Goal: Information Seeking & Learning: Find specific fact

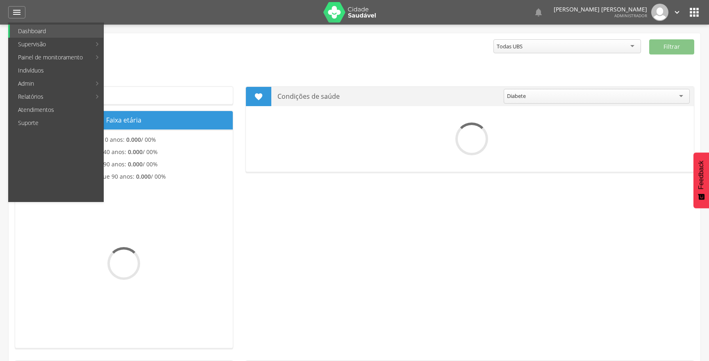
click at [41, 70] on link "Indivíduos" at bounding box center [56, 70] width 93 height 13
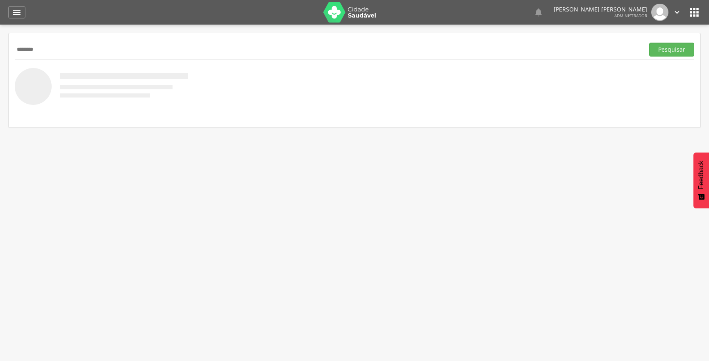
type input "********"
click at [649, 43] on button "Pesquisar" at bounding box center [671, 50] width 45 height 14
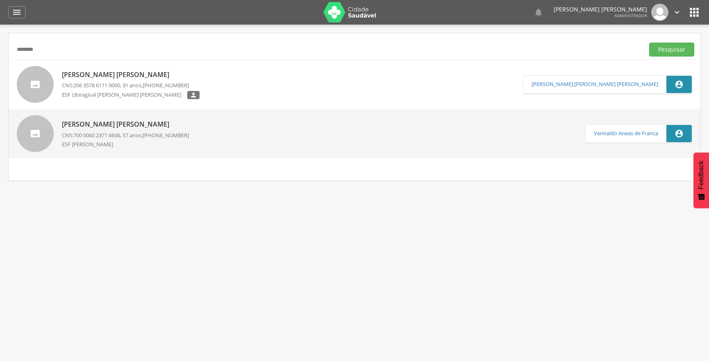
click at [110, 129] on p "[PERSON_NAME] [PERSON_NAME]" at bounding box center [125, 124] width 127 height 9
type input "**********"
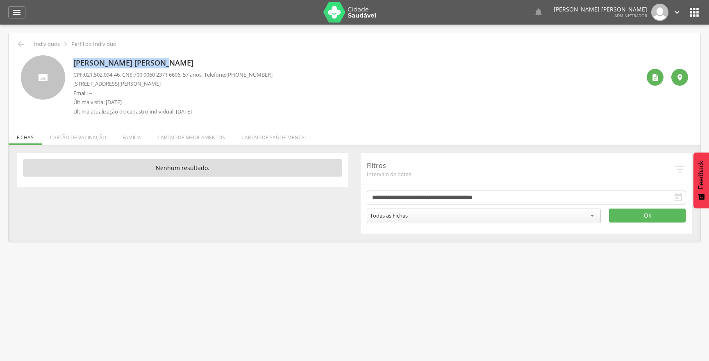
drag, startPoint x: 70, startPoint y: 59, endPoint x: 175, endPoint y: 61, distance: 104.9
click at [175, 61] on div "[PERSON_NAME] [PERSON_NAME] CPF: 021.502.094-46 , CNS: [PHONE_NUMBER] , 57 anos…" at bounding box center [354, 87] width 667 height 64
copy p "[PERSON_NAME] [PERSON_NAME]"
click at [48, 291] on div " Supervisão  Distritos  Ubs adicionar ubs  Coordenador: - Ouro Velho / [GEO…" at bounding box center [354, 205] width 709 height 361
drag, startPoint x: 86, startPoint y: 75, endPoint x: 122, endPoint y: 74, distance: 36.5
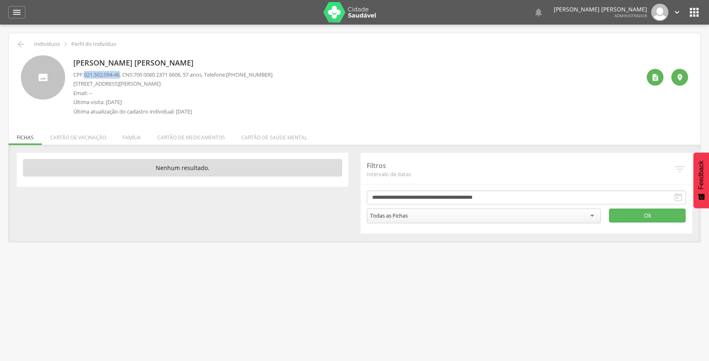
click at [120, 74] on span "021.502.094-46" at bounding box center [102, 74] width 36 height 7
copy span "021.502.094-46"
click at [22, 15] on div "" at bounding box center [16, 12] width 17 height 12
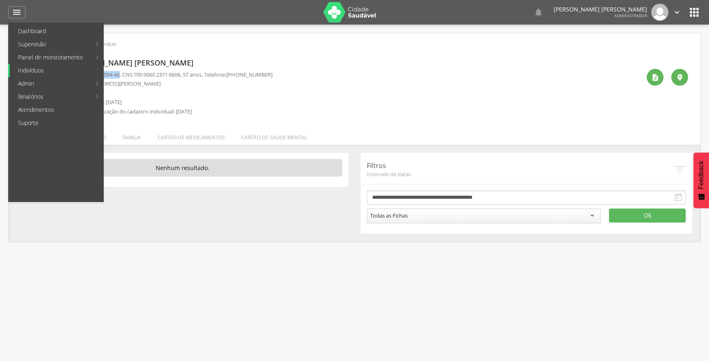
click at [37, 73] on link "Indivíduos" at bounding box center [56, 70] width 93 height 13
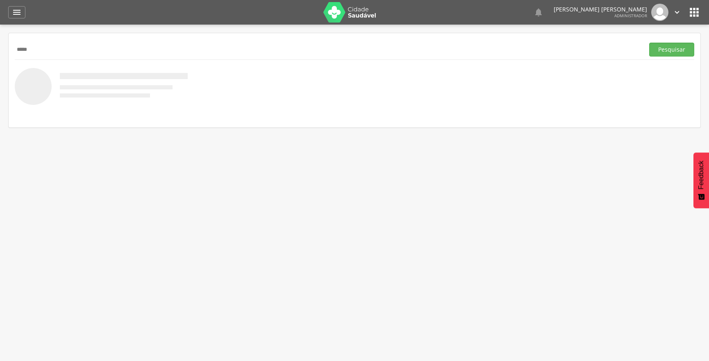
type input "*****"
click at [649, 43] on button "Pesquisar" at bounding box center [671, 50] width 45 height 14
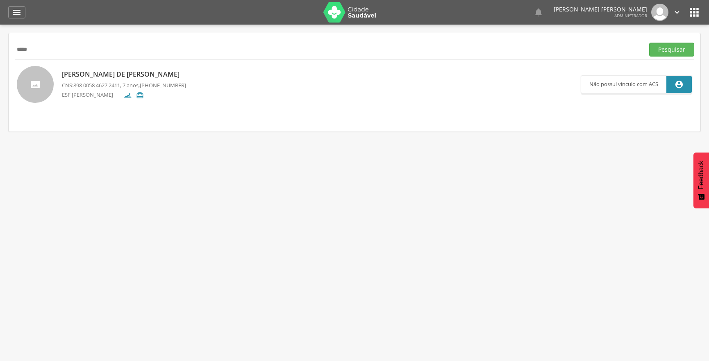
click at [109, 86] on span "898 0058 4627 2411" at bounding box center [96, 85] width 47 height 7
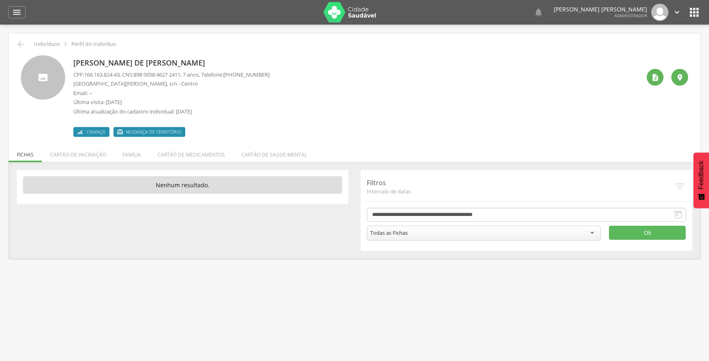
drag, startPoint x: 71, startPoint y: 61, endPoint x: 205, endPoint y: 56, distance: 133.6
click at [205, 56] on div "[PERSON_NAME] de [PERSON_NAME] CPF: 166.163.824-43 , CNS: [PHONE_NUMBER] , 7 an…" at bounding box center [354, 96] width 667 height 82
copy p "[PERSON_NAME] de [PERSON_NAME]"
click at [135, 86] on p "[GEOGRAPHIC_DATA][PERSON_NAME], s/n - Centro" at bounding box center [171, 84] width 196 height 8
drag, startPoint x: 84, startPoint y: 75, endPoint x: 123, endPoint y: 75, distance: 38.5
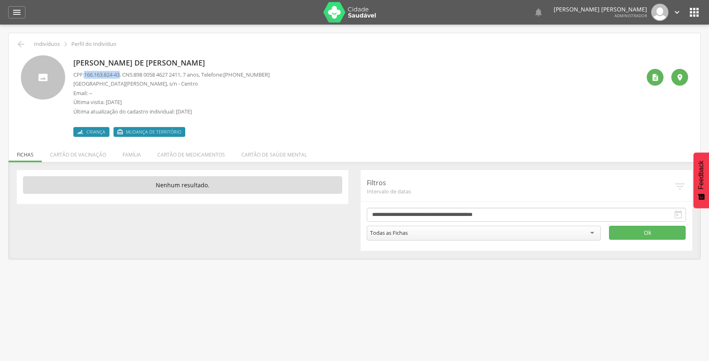
click at [123, 75] on p "CPF: 166.163.824-43 , CNS: [PHONE_NUMBER] , 7 anos, Telefone: [PHONE_NUMBER]" at bounding box center [171, 75] width 196 height 8
copy p "166.163.824-43"
click at [16, 11] on icon "" at bounding box center [17, 12] width 10 height 10
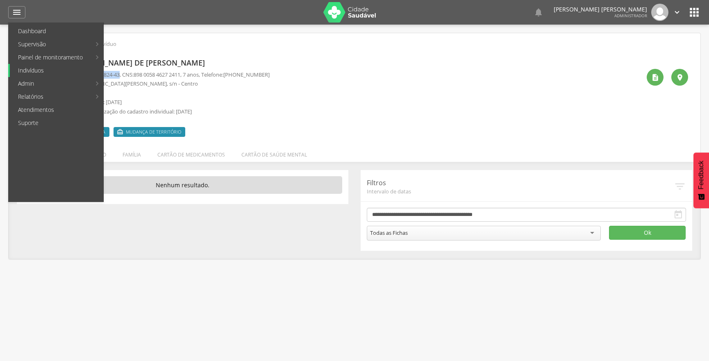
click at [61, 74] on link "Indivíduos" at bounding box center [56, 70] width 93 height 13
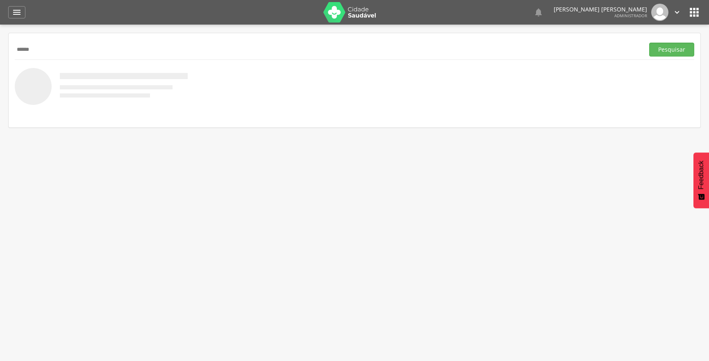
type input "******"
click at [649, 43] on button "Pesquisar" at bounding box center [671, 50] width 45 height 14
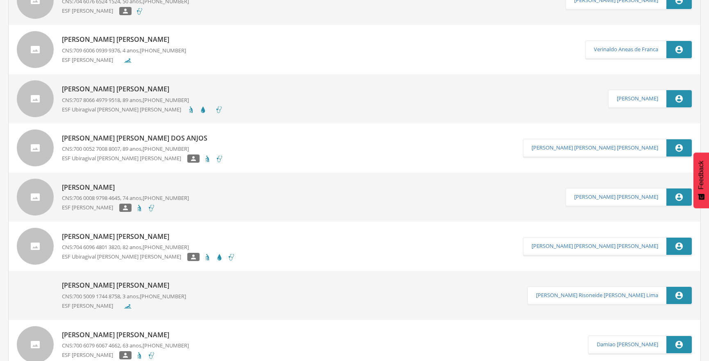
scroll to position [446, 0]
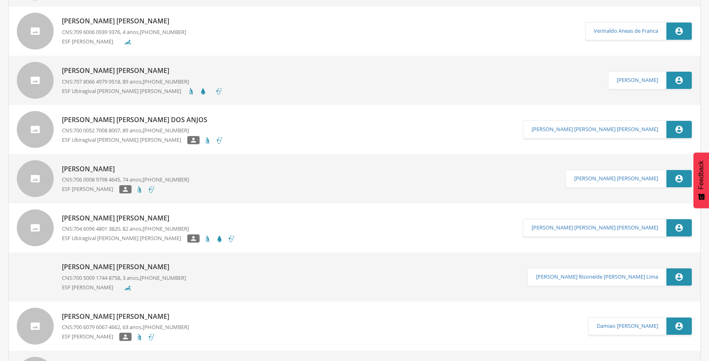
click at [136, 261] on div "[PERSON_NAME] [PERSON_NAME] CNS: 700 5009 1744 8758 , 3 anos, [PHONE_NUMBER] ES…" at bounding box center [124, 277] width 124 height 34
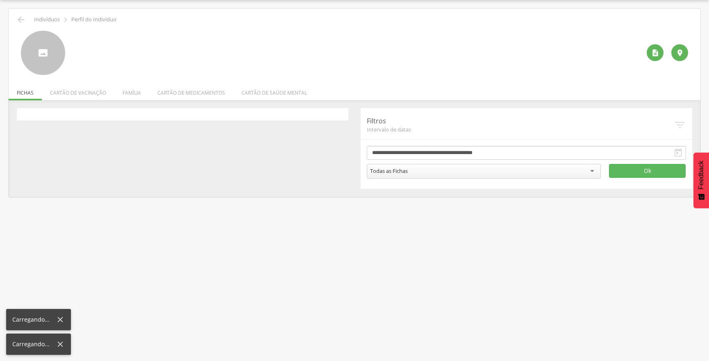
scroll to position [25, 0]
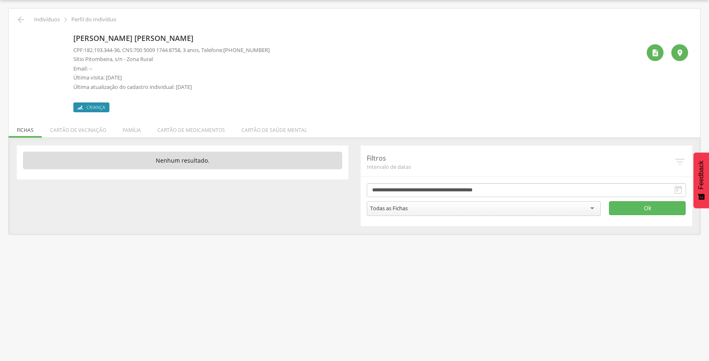
drag, startPoint x: 71, startPoint y: 36, endPoint x: 199, endPoint y: 35, distance: 128.2
click at [199, 35] on div "[PERSON_NAME] [PERSON_NAME] CPF: 182.193.344-36 , CNS: [PHONE_NUMBER] , 3 anos,…" at bounding box center [354, 72] width 667 height 82
copy p "[PERSON_NAME] [PERSON_NAME]"
click at [61, 31] on div at bounding box center [43, 53] width 44 height 44
drag, startPoint x: 87, startPoint y: 50, endPoint x: 118, endPoint y: 51, distance: 30.7
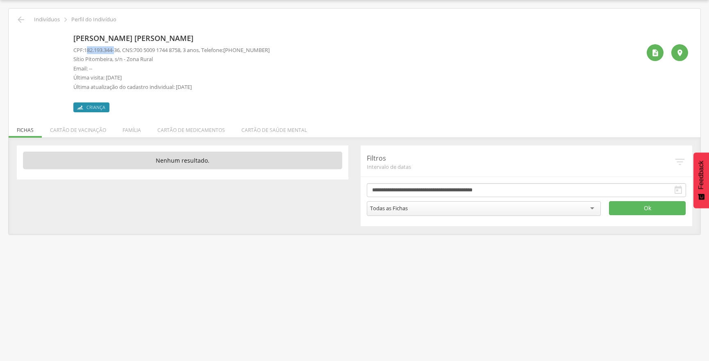
click at [118, 51] on span "182.193.344-36" at bounding box center [102, 49] width 36 height 7
click at [116, 51] on span "182.193.344-36" at bounding box center [102, 49] width 36 height 7
drag, startPoint x: 86, startPoint y: 49, endPoint x: 122, endPoint y: 50, distance: 36.5
click at [120, 50] on span "182.193.344-36" at bounding box center [102, 49] width 36 height 7
copy span "182.193.344-36"
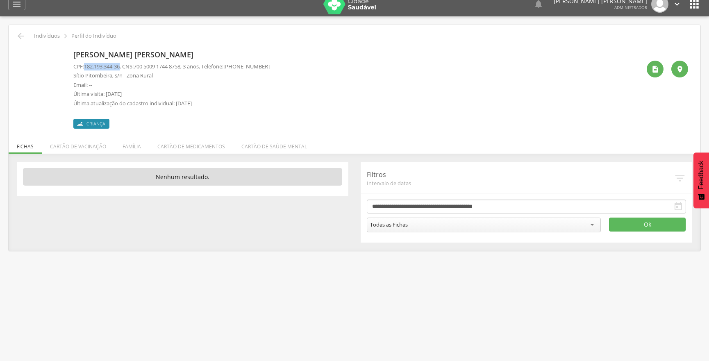
scroll to position [0, 0]
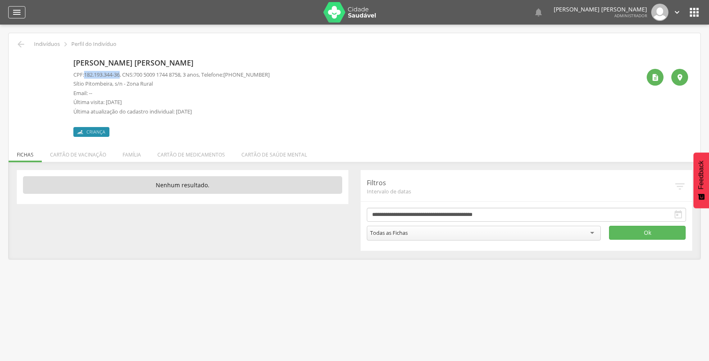
click at [12, 6] on div "" at bounding box center [16, 12] width 17 height 12
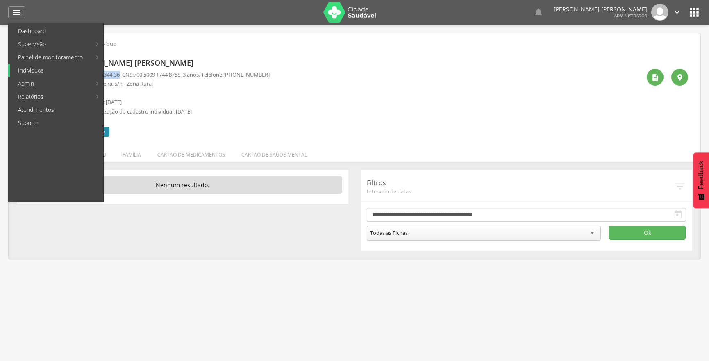
click at [51, 69] on link "Indivíduos" at bounding box center [56, 70] width 93 height 13
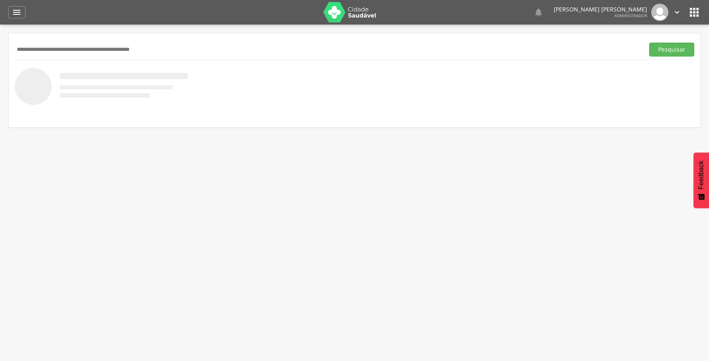
paste input "**********"
type input "**********"
click at [675, 53] on button "Pesquisar" at bounding box center [671, 50] width 45 height 14
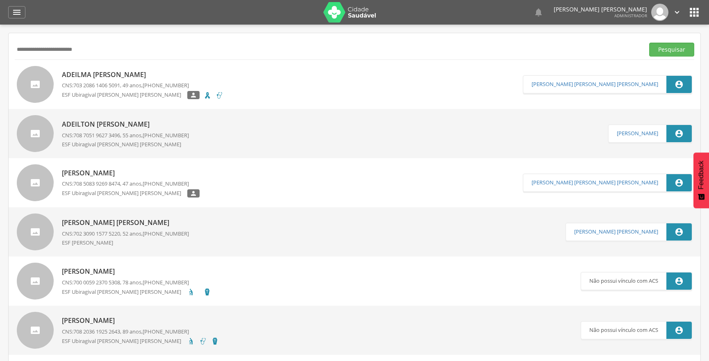
click at [81, 87] on span "703 2086 1406 5091" at bounding box center [96, 85] width 47 height 7
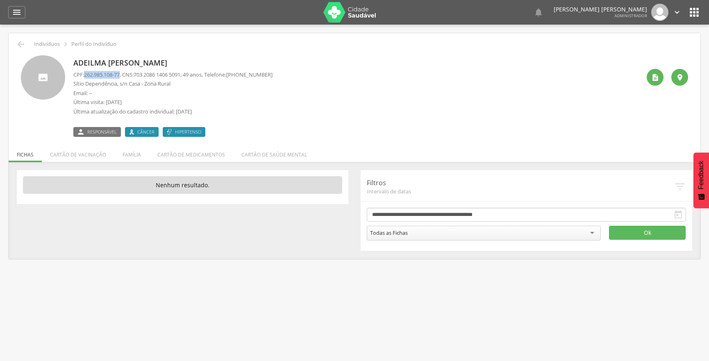
drag, startPoint x: 86, startPoint y: 74, endPoint x: 124, endPoint y: 74, distance: 37.7
click at [124, 74] on p "CPF: 262.985.108-77 , CNS: [PHONE_NUMBER] , 49 anos, Telefone: [PHONE_NUMBER]" at bounding box center [172, 75] width 199 height 8
copy span "262.985.108-77"
click at [18, 14] on icon "" at bounding box center [17, 12] width 10 height 10
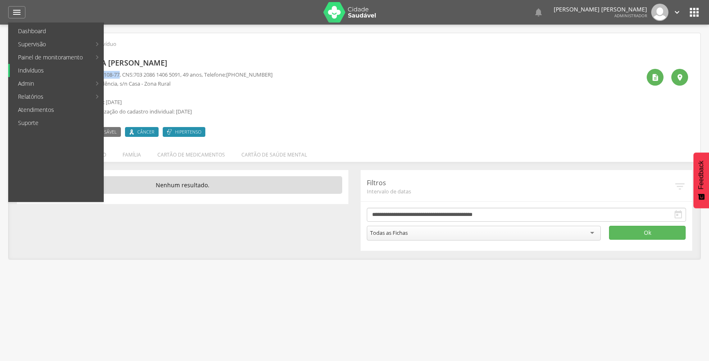
click at [36, 73] on link "Indivíduos" at bounding box center [56, 70] width 93 height 13
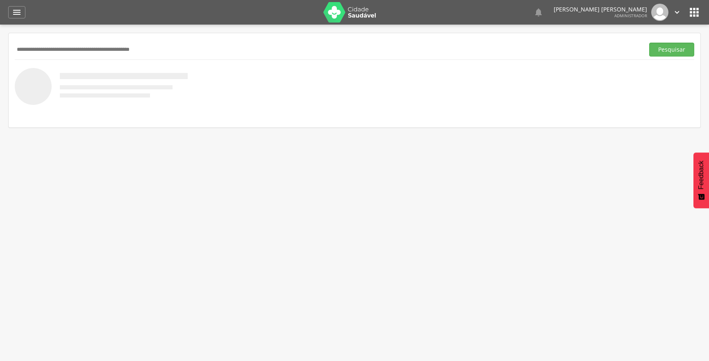
paste input "**********"
type input "**********"
click at [666, 51] on button "Pesquisar" at bounding box center [671, 50] width 45 height 14
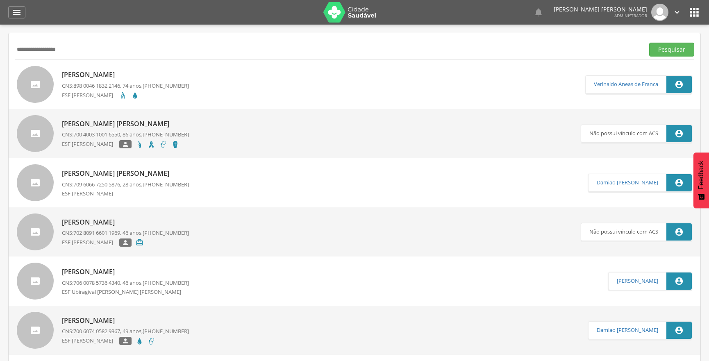
click at [106, 94] on p "ESF [PERSON_NAME]" at bounding box center [90, 95] width 57 height 8
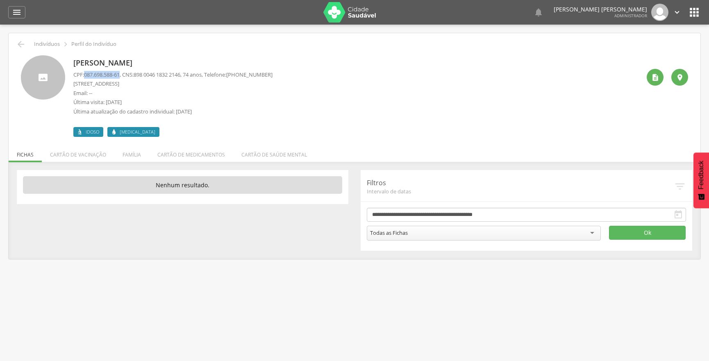
drag, startPoint x: 84, startPoint y: 74, endPoint x: 123, endPoint y: 75, distance: 38.5
click at [123, 75] on p "CPF: 087.698.588-61 , CNS: [PHONE_NUMBER] , 74 anos, Telefone: [PHONE_NUMBER]" at bounding box center [172, 75] width 199 height 8
copy p "087.698.588-61"
click at [12, 15] on icon "" at bounding box center [17, 12] width 10 height 10
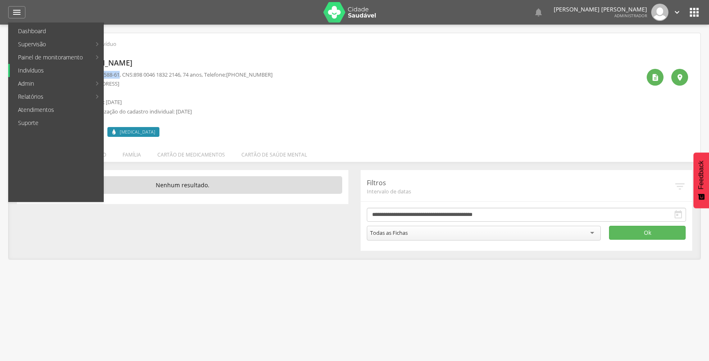
click at [35, 74] on link "Indivíduos" at bounding box center [56, 70] width 93 height 13
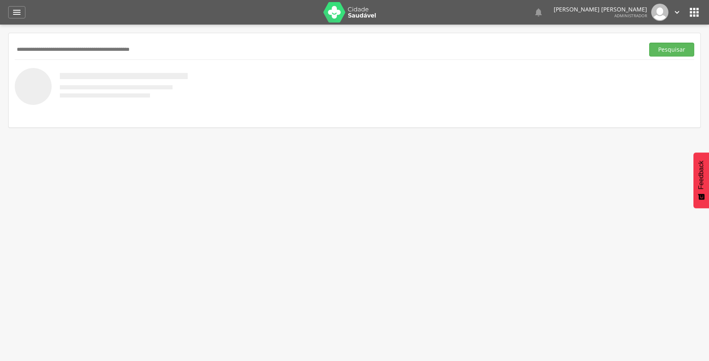
paste input "**********"
type input "**********"
click at [658, 41] on div "**********" at bounding box center [354, 49] width 679 height 20
click at [662, 50] on button "Pesquisar" at bounding box center [671, 50] width 45 height 14
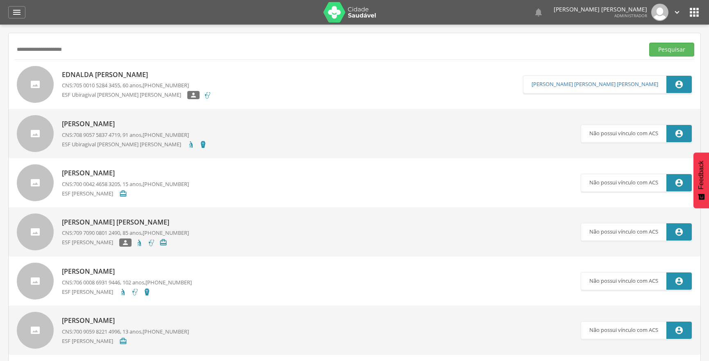
click at [116, 93] on p "ESF Ubiragival [PERSON_NAME] [PERSON_NAME]" at bounding box center [124, 95] width 125 height 9
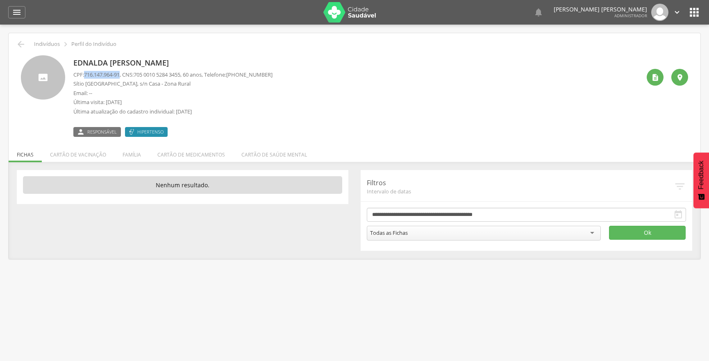
drag, startPoint x: 86, startPoint y: 74, endPoint x: 122, endPoint y: 74, distance: 36.0
click at [120, 74] on span "716.147.964-91" at bounding box center [102, 74] width 36 height 7
copy span "716.147.964-91"
click at [19, 14] on icon "" at bounding box center [17, 12] width 10 height 10
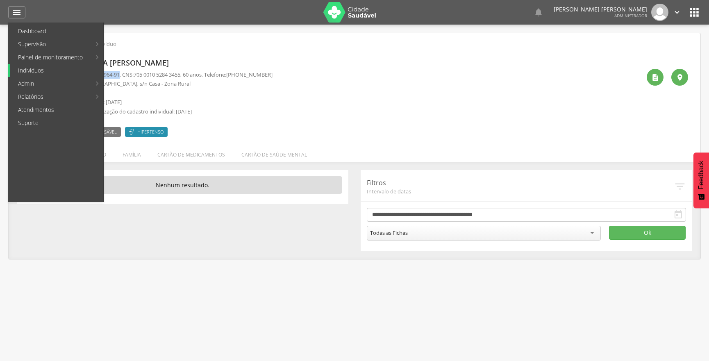
click at [61, 68] on link "Indivíduos" at bounding box center [56, 70] width 93 height 13
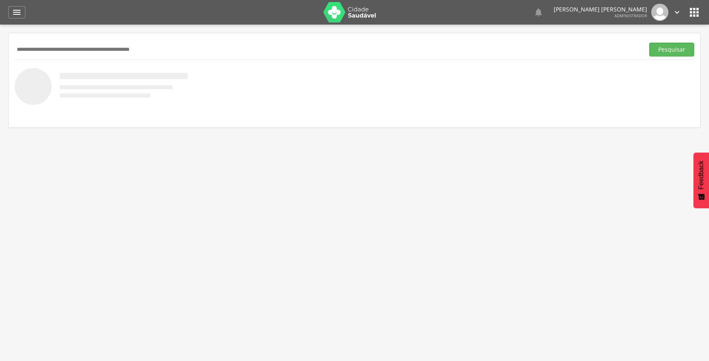
paste input "**********"
type input "**********"
click at [662, 51] on button "Pesquisar" at bounding box center [671, 50] width 45 height 14
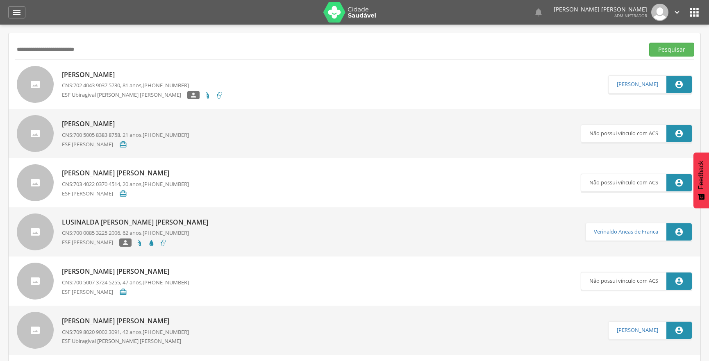
click at [100, 86] on span "702 4043 9037 5730" at bounding box center [96, 85] width 47 height 7
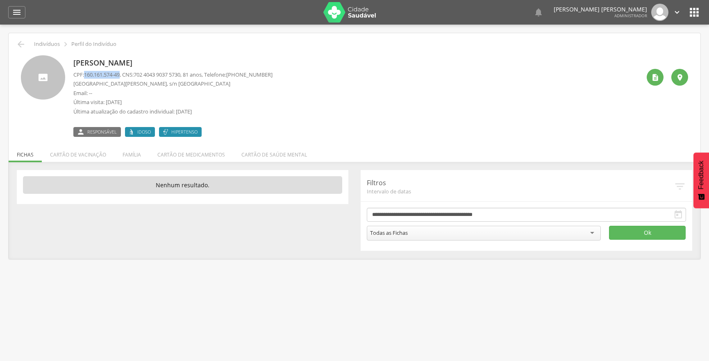
drag, startPoint x: 86, startPoint y: 75, endPoint x: 123, endPoint y: 74, distance: 36.9
click at [120, 74] on span "160.161.574-49" at bounding box center [102, 74] width 36 height 7
copy span "160.161.574-49"
click at [11, 12] on div "" at bounding box center [16, 12] width 17 height 12
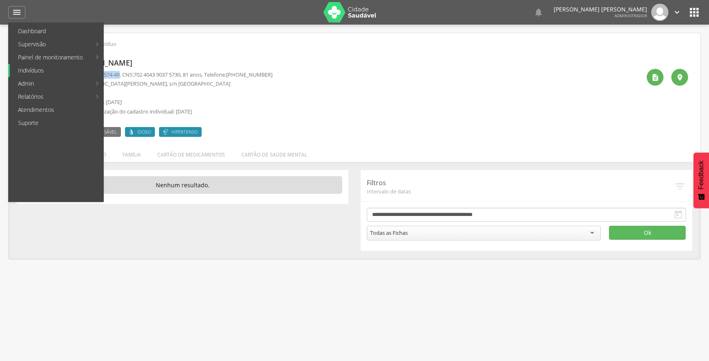
click at [38, 73] on link "Indivíduos" at bounding box center [56, 70] width 93 height 13
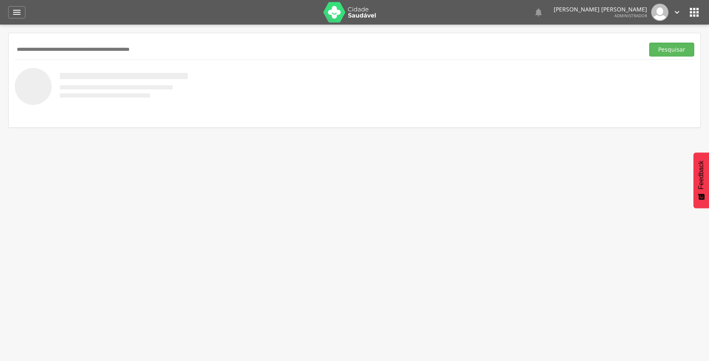
paste input "**********"
type input "**********"
drag, startPoint x: 663, startPoint y: 50, endPoint x: 621, endPoint y: 41, distance: 43.5
click at [662, 50] on button "Pesquisar" at bounding box center [671, 50] width 45 height 14
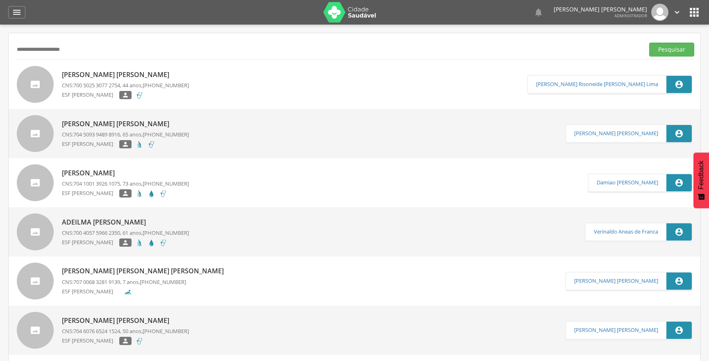
click at [106, 87] on span "700 5025 3077 2754" at bounding box center [96, 85] width 47 height 7
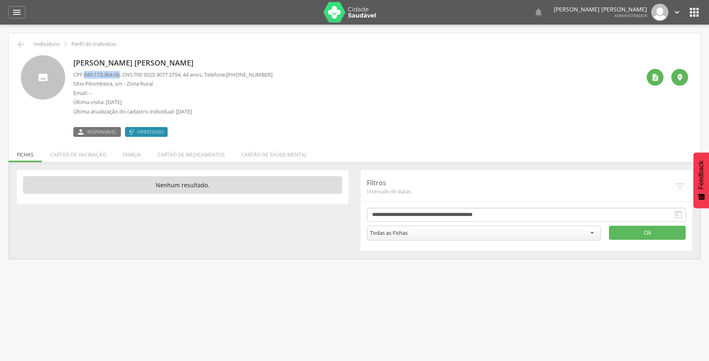
drag, startPoint x: 85, startPoint y: 74, endPoint x: 123, endPoint y: 74, distance: 38.1
click at [123, 74] on p "CPF: 049.173.364-06 , CNS: [PHONE_NUMBER] , 44 anos, Telefone: [PHONE_NUMBER]" at bounding box center [172, 75] width 199 height 8
click at [18, 13] on icon "" at bounding box center [17, 12] width 10 height 10
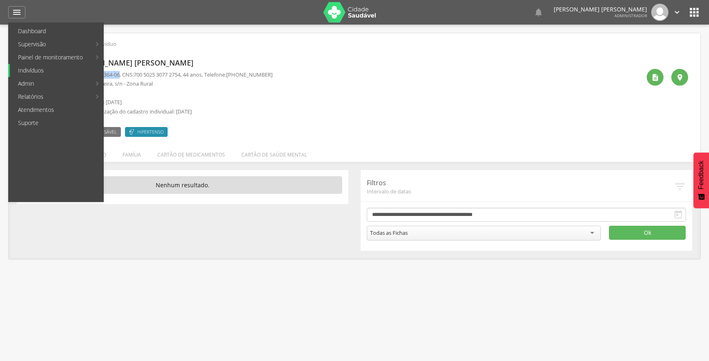
click at [38, 68] on link "Indivíduos" at bounding box center [56, 70] width 93 height 13
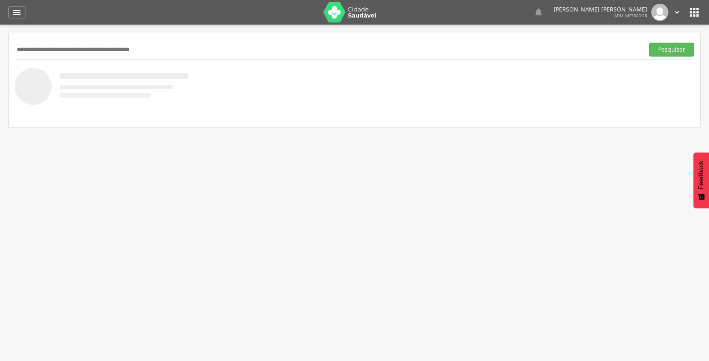
paste input "**********"
type input "**********"
click at [663, 54] on button "Pesquisar" at bounding box center [671, 50] width 45 height 14
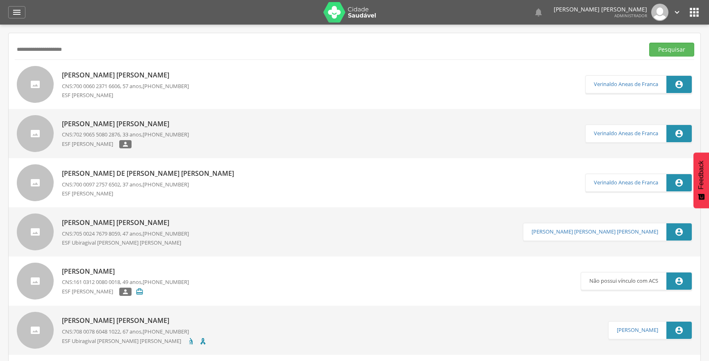
click at [93, 78] on p "[PERSON_NAME] [PERSON_NAME]" at bounding box center [125, 74] width 127 height 9
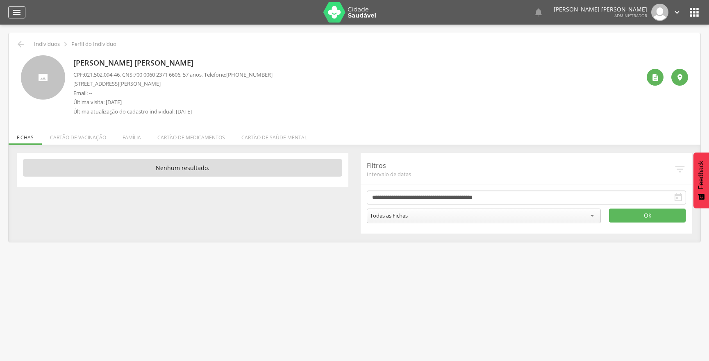
click at [20, 11] on icon "" at bounding box center [17, 12] width 10 height 10
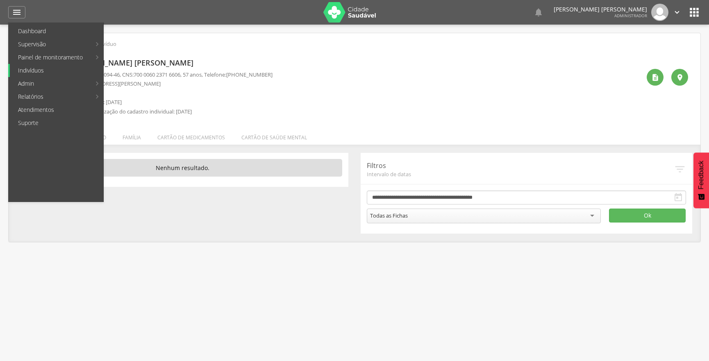
click at [48, 70] on link "Indivíduos" at bounding box center [56, 70] width 93 height 13
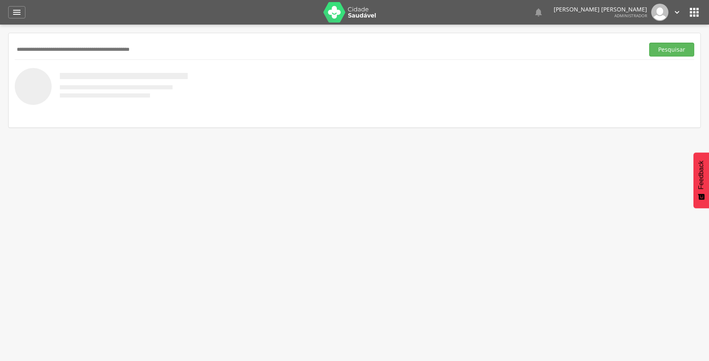
paste input "**********"
type input "**********"
click at [682, 53] on button "Pesquisar" at bounding box center [671, 50] width 45 height 14
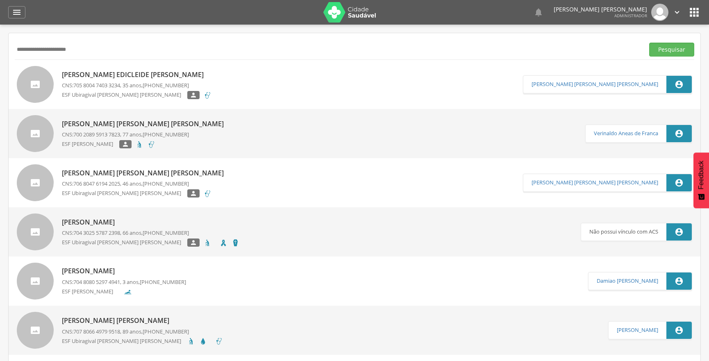
click at [103, 85] on span "705 8004 7403 3234" at bounding box center [96, 85] width 47 height 7
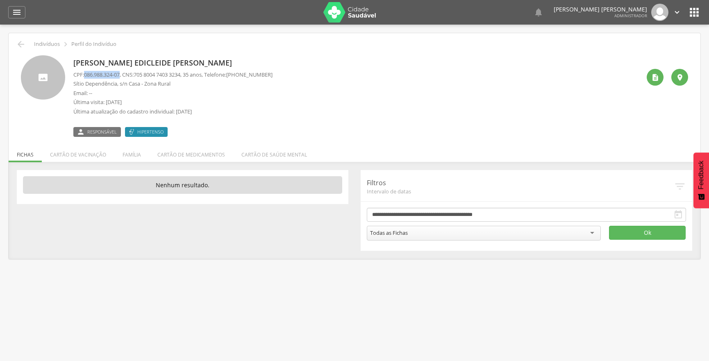
drag, startPoint x: 85, startPoint y: 76, endPoint x: 116, endPoint y: 73, distance: 30.9
click at [120, 73] on span "086.988.324-07" at bounding box center [102, 74] width 36 height 7
click at [14, 14] on icon "" at bounding box center [17, 12] width 10 height 10
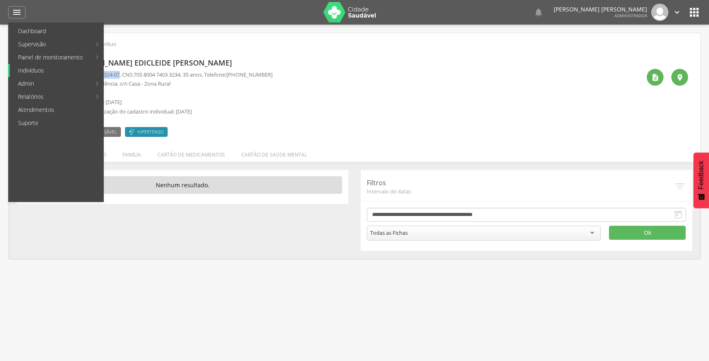
click at [52, 70] on link "Indivíduos" at bounding box center [56, 70] width 93 height 13
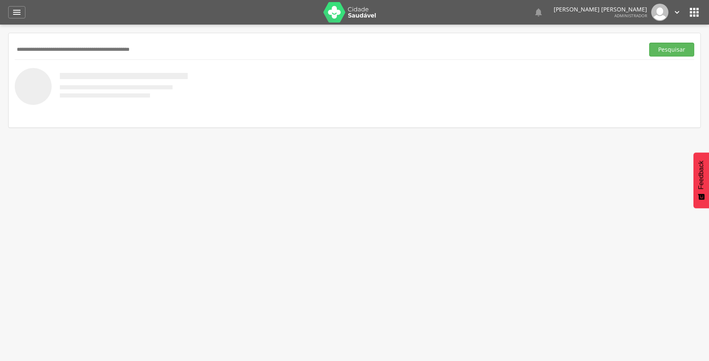
paste input "**********"
drag, startPoint x: 676, startPoint y: 51, endPoint x: 417, endPoint y: 242, distance: 321.3
click at [675, 51] on button "Pesquisar" at bounding box center [671, 50] width 45 height 14
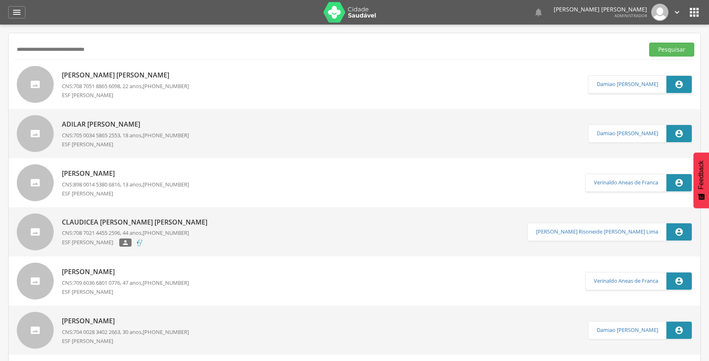
click at [119, 73] on p "[PERSON_NAME] [PERSON_NAME]" at bounding box center [125, 74] width 127 height 9
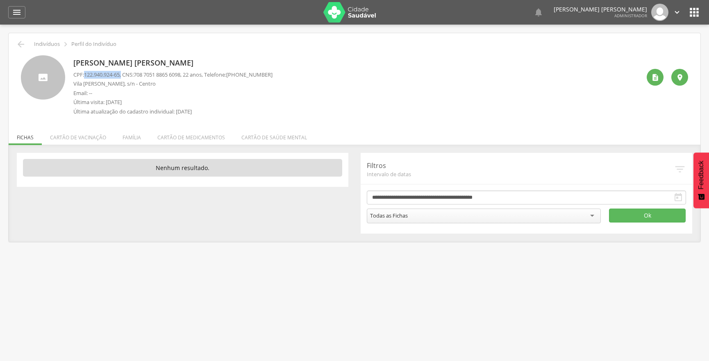
drag, startPoint x: 86, startPoint y: 74, endPoint x: 124, endPoint y: 75, distance: 38.5
click at [124, 75] on p "CPF: 122.940.924-65 , CNS: [PHONE_NUMBER] , 22 anos, Telefone: [PHONE_NUMBER]" at bounding box center [172, 75] width 199 height 8
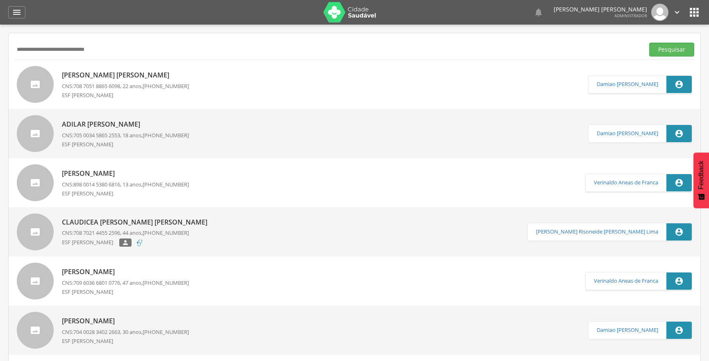
drag, startPoint x: 139, startPoint y: 52, endPoint x: 0, endPoint y: 48, distance: 139.3
click at [0, 50] on div " Supervisão  Distritos  Ubs adicionar ubs  Coordenador: - Ouro Velho / [GEO…" at bounding box center [354, 205] width 709 height 361
type input "**********"
click at [649, 43] on button "Pesquisar" at bounding box center [671, 50] width 45 height 14
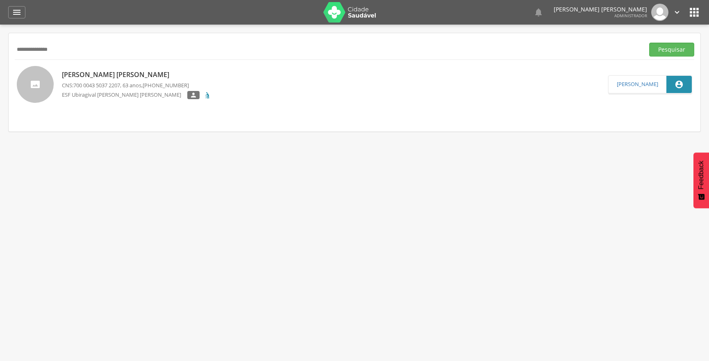
click at [137, 83] on p "CNS: 700 0043 5037 2207 , 63 anos, [PHONE_NUMBER]" at bounding box center [139, 86] width 154 height 8
